Goal: Transaction & Acquisition: Book appointment/travel/reservation

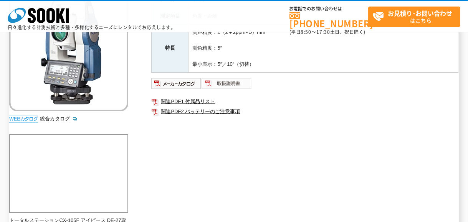
click at [237, 83] on img at bounding box center [227, 83] width 50 height 12
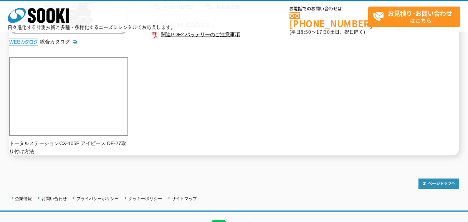
scroll to position [230, 0]
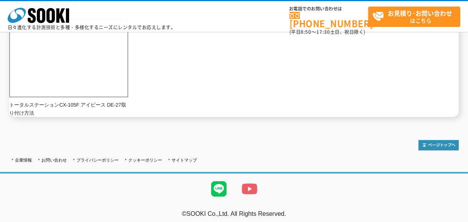
click at [252, 187] on img at bounding box center [249, 188] width 31 height 31
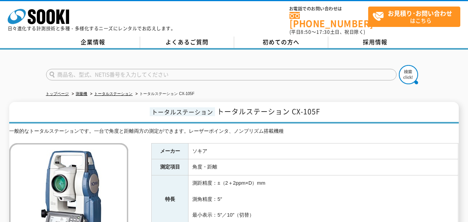
scroll to position [38, 0]
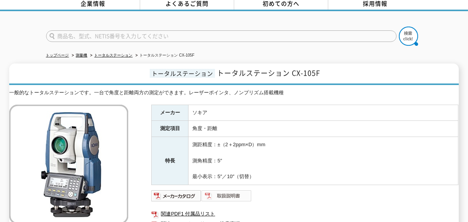
click at [216, 189] on img at bounding box center [227, 195] width 50 height 12
